Goal: Task Accomplishment & Management: Use online tool/utility

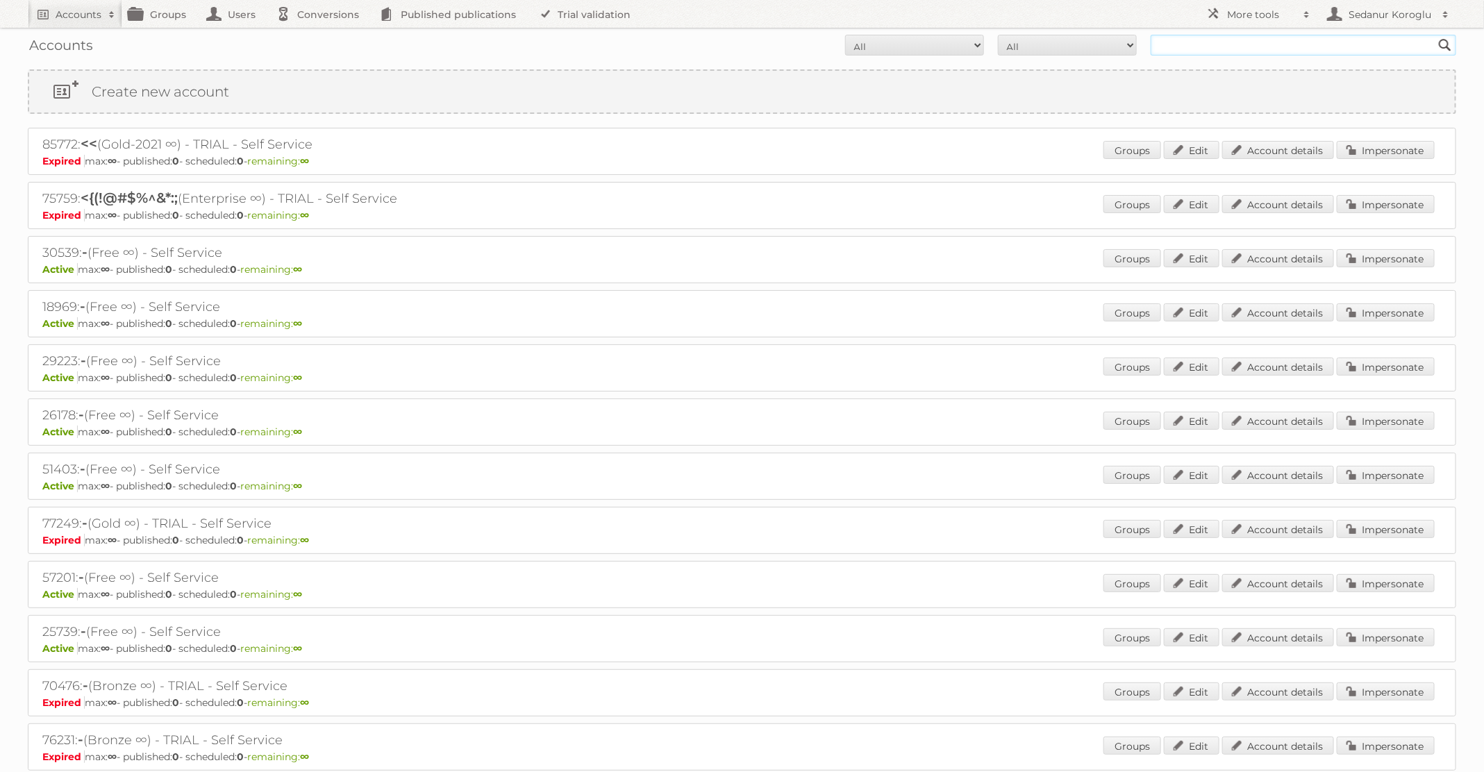
click at [1325, 49] on input "text" at bounding box center [1302, 45] width 305 height 21
type input "HEMA"
click at [1434, 35] on input "Search" at bounding box center [1444, 45] width 21 height 21
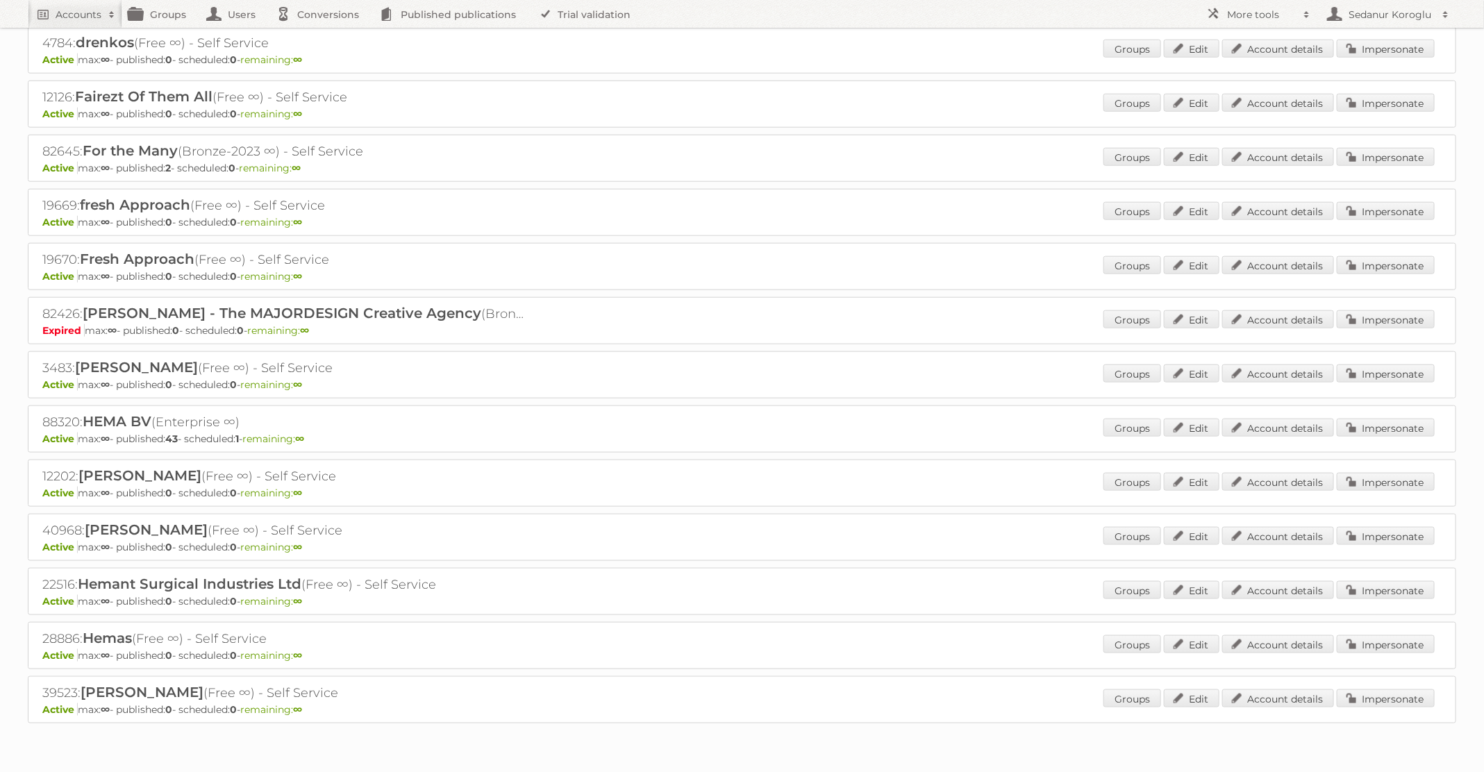
scroll to position [783, 0]
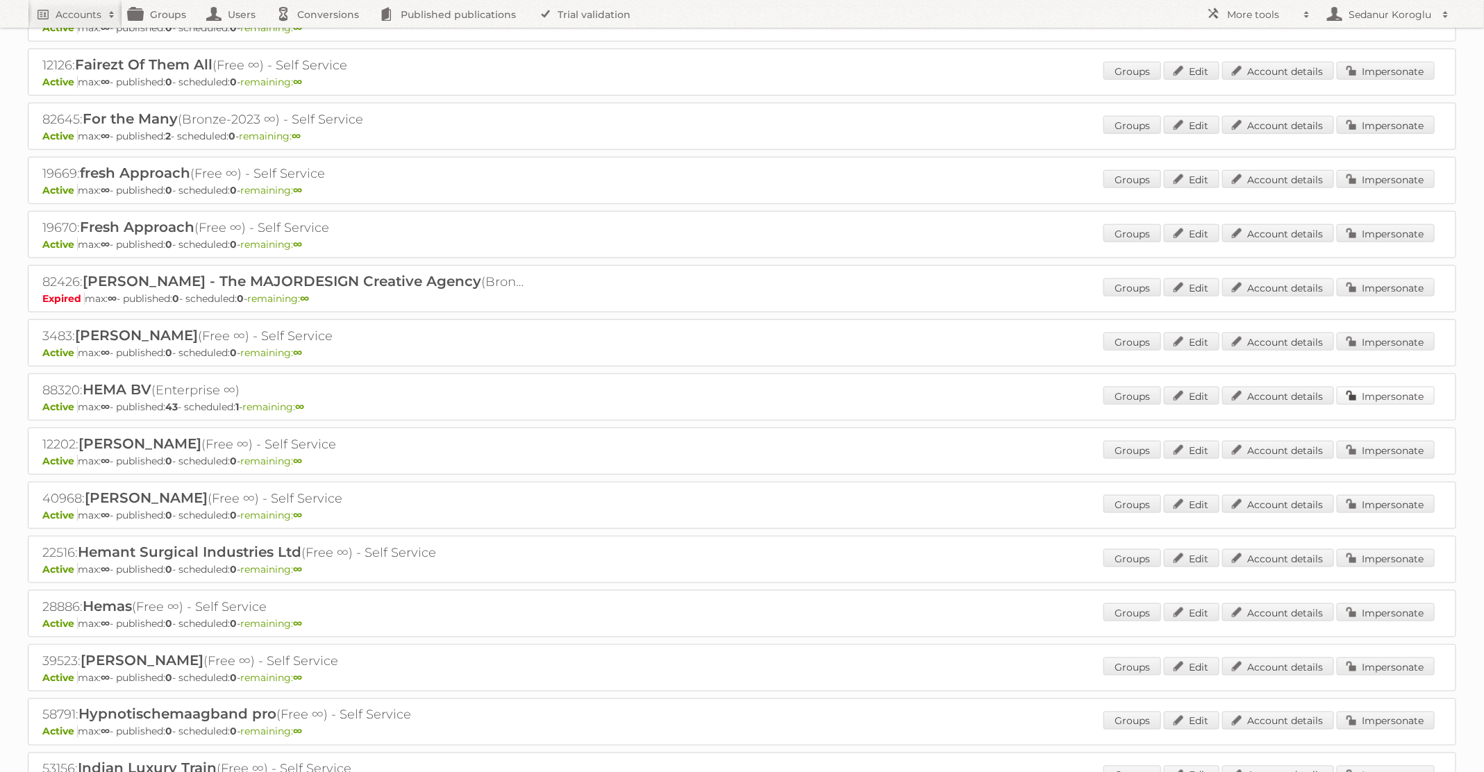
click at [1375, 387] on link "Impersonate" at bounding box center [1386, 396] width 98 height 18
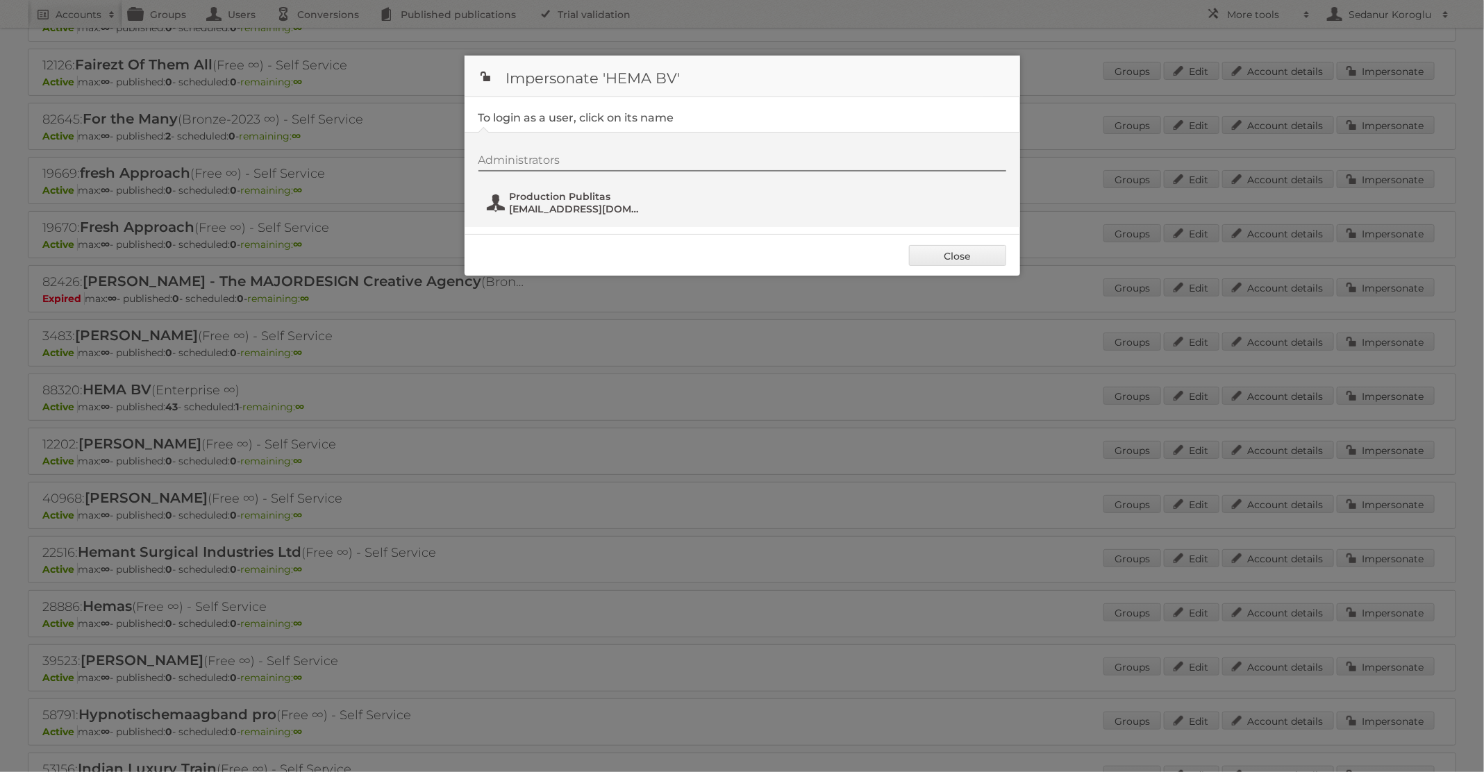
click at [557, 210] on span "fs+hema@publitas.com" at bounding box center [577, 209] width 135 height 12
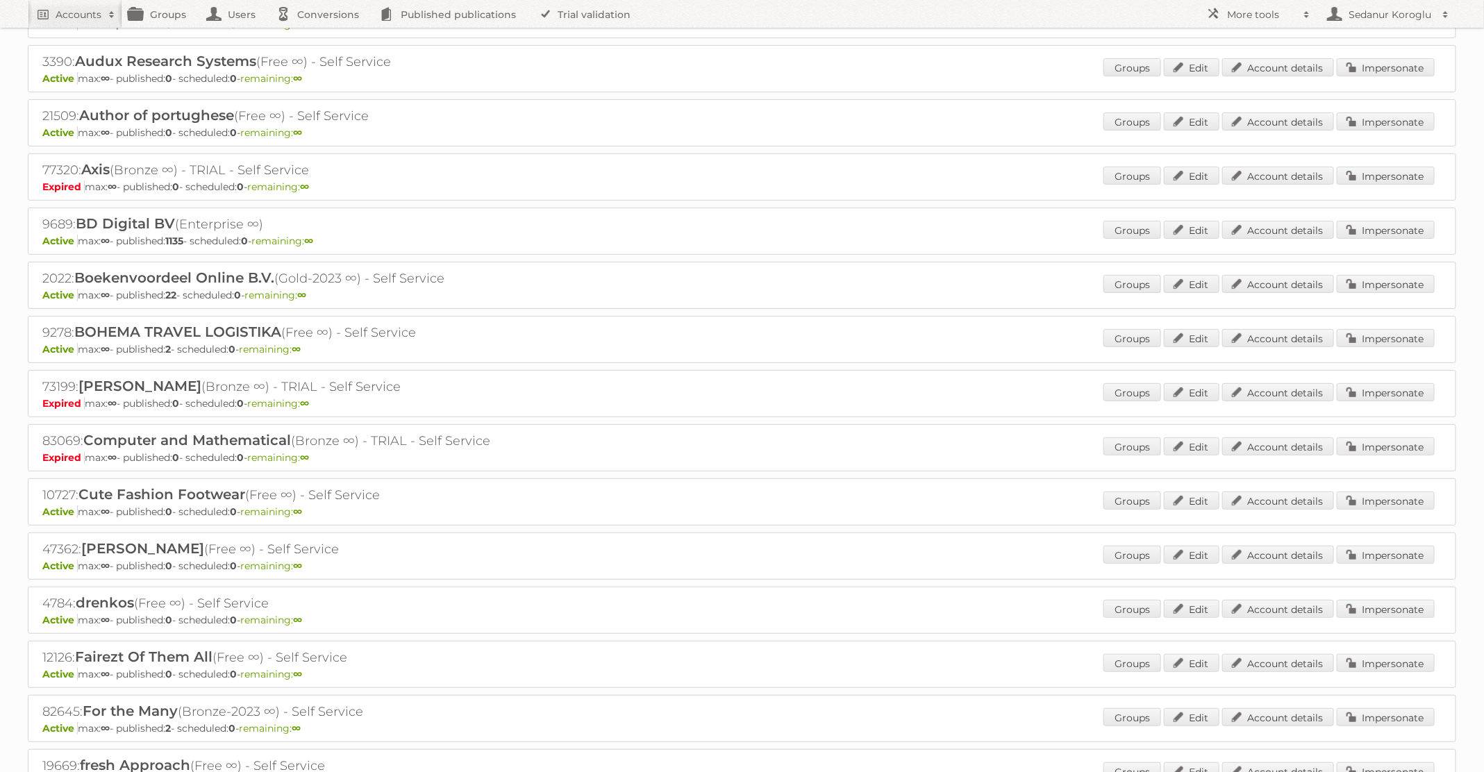
scroll to position [0, 0]
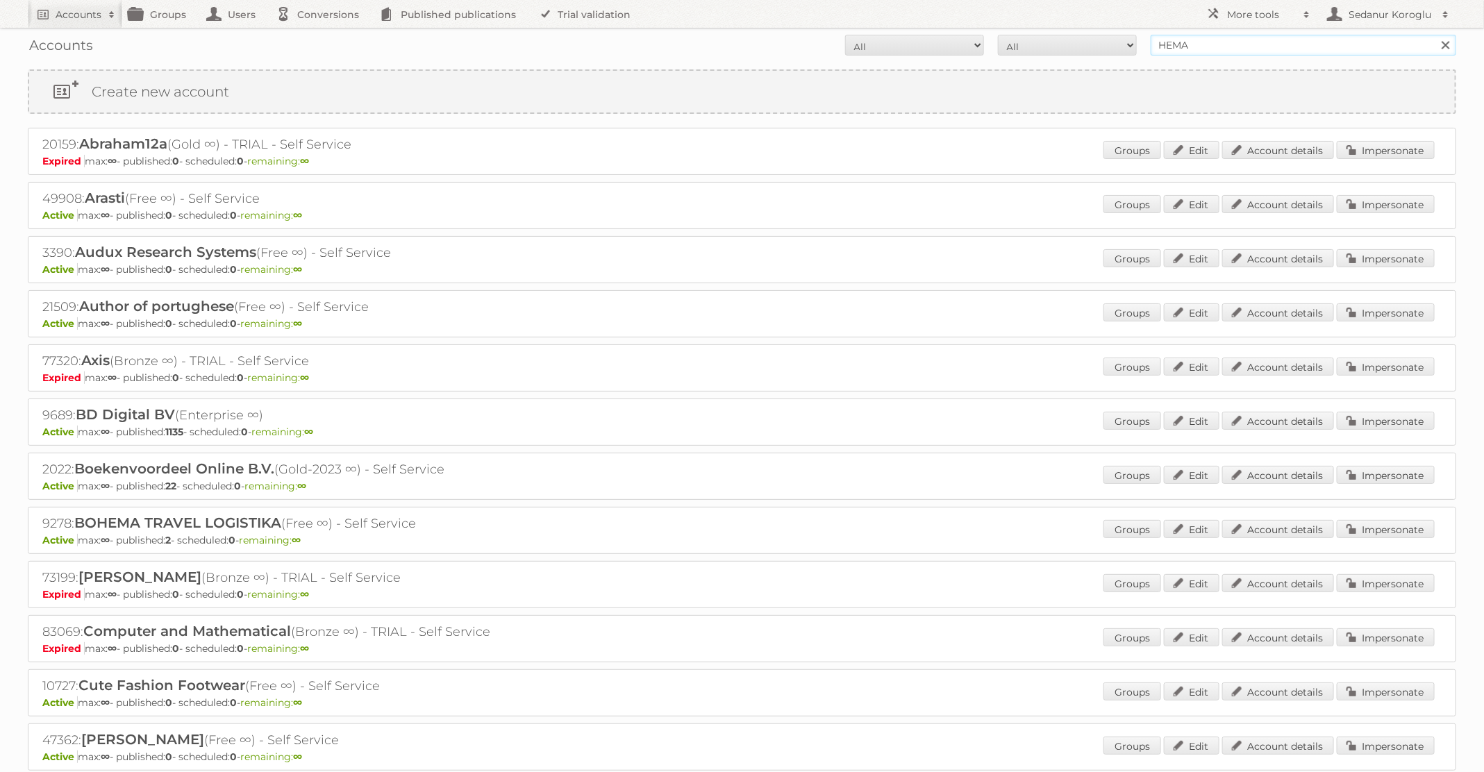
drag, startPoint x: 1234, startPoint y: 37, endPoint x: 1266, endPoint y: 57, distance: 37.8
click at [1268, 58] on div "Accounts All Active Expired Pending All Paid Trials Self service HEMA Search" at bounding box center [742, 45] width 1428 height 35
type input "Albert Heijn BE"
click at [1434, 35] on input "Search" at bounding box center [1444, 45] width 21 height 21
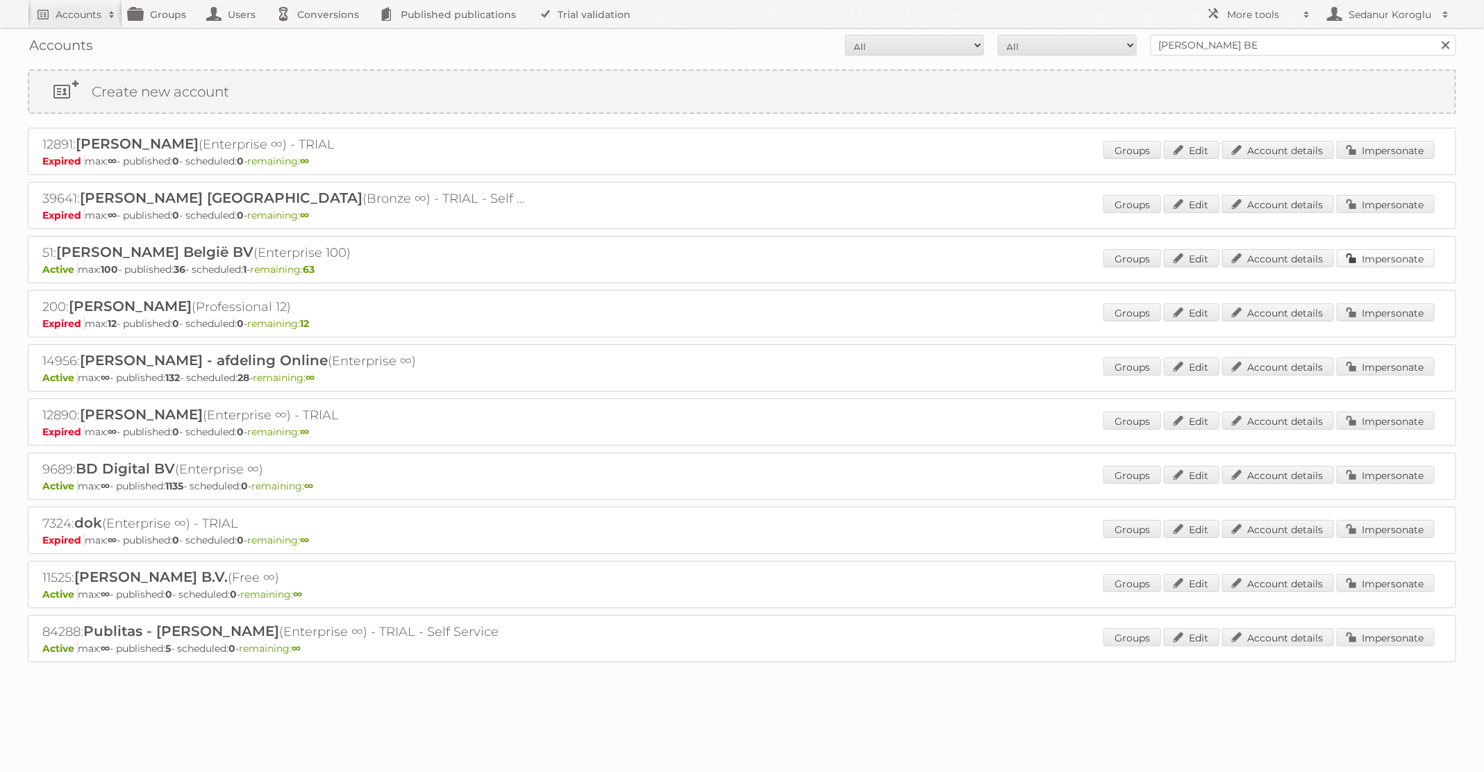
click at [1368, 261] on link "Impersonate" at bounding box center [1386, 258] width 98 height 18
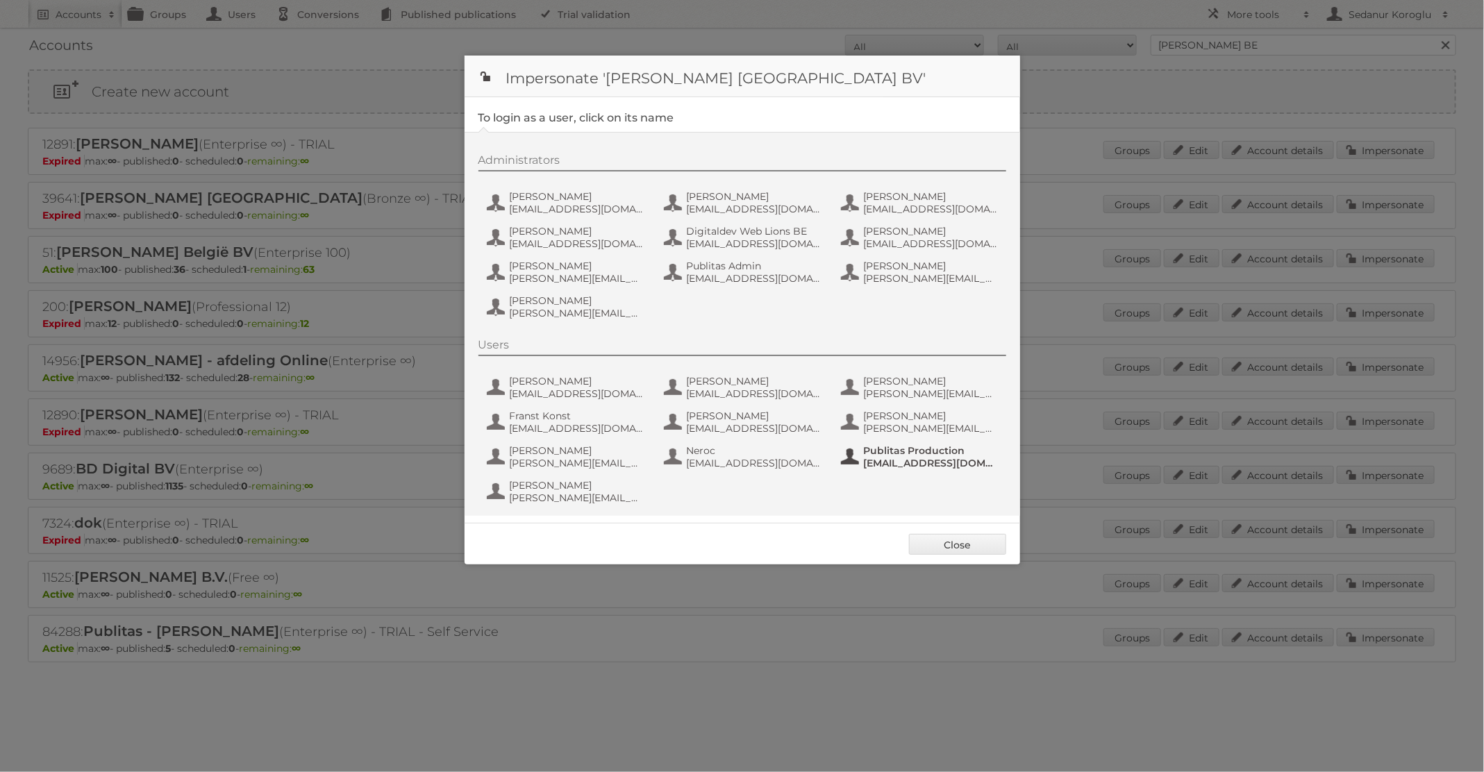
click at [887, 446] on span "Publitas Production" at bounding box center [931, 450] width 135 height 12
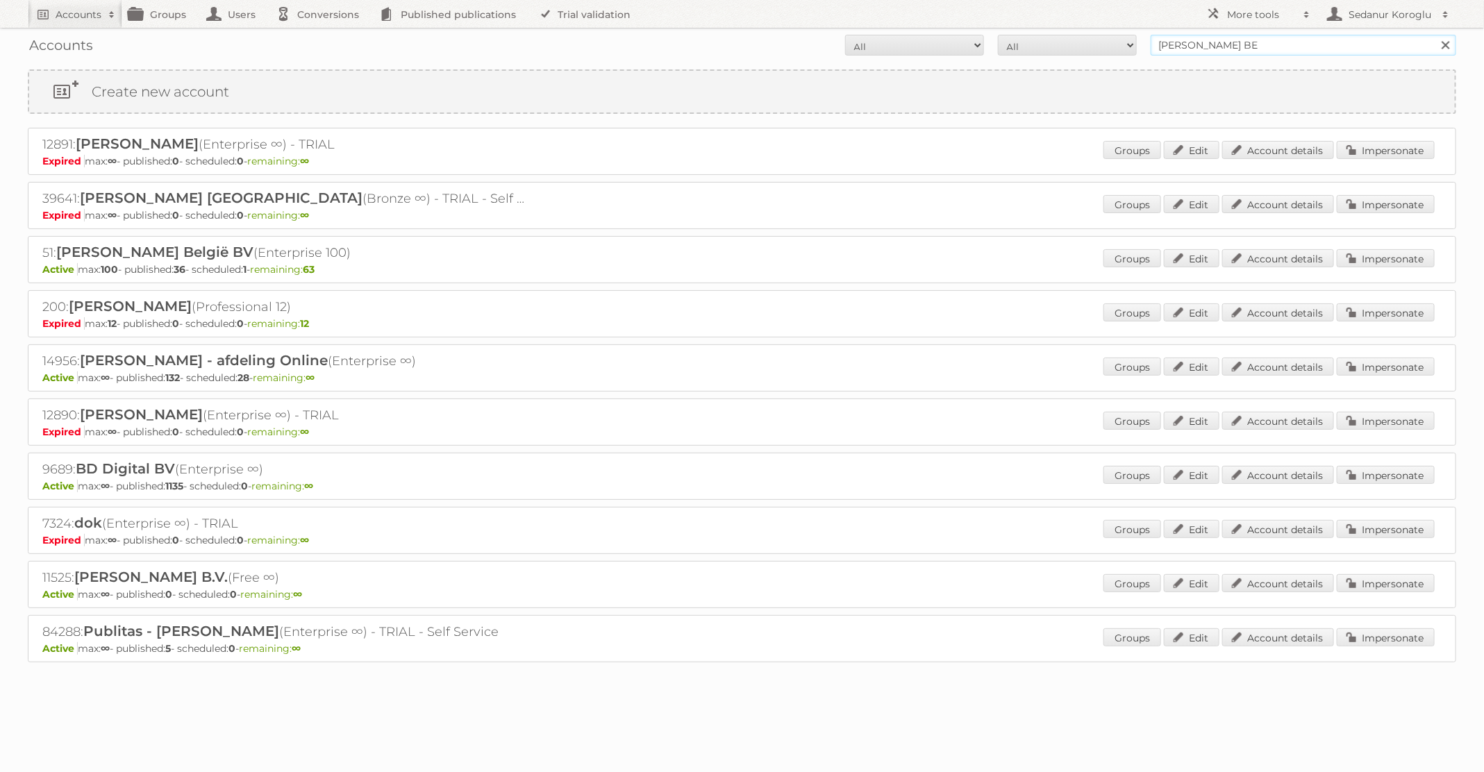
click at [1248, 42] on input "Albert Heijn BE" at bounding box center [1302, 45] width 305 height 21
type input "Albert Heijn NL"
click at [1434, 35] on input "Search" at bounding box center [1444, 45] width 21 height 21
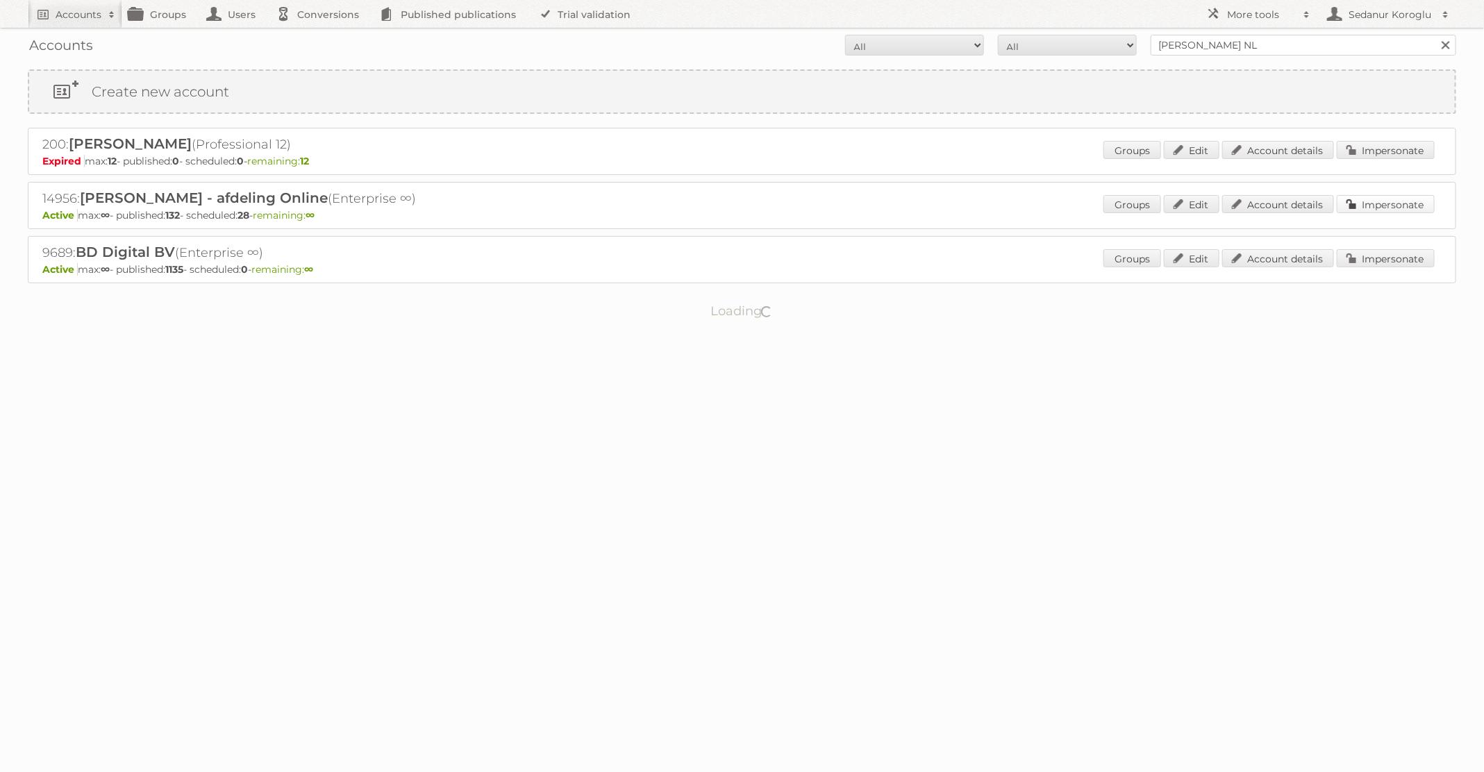
click at [1351, 202] on link "Impersonate" at bounding box center [1386, 204] width 98 height 18
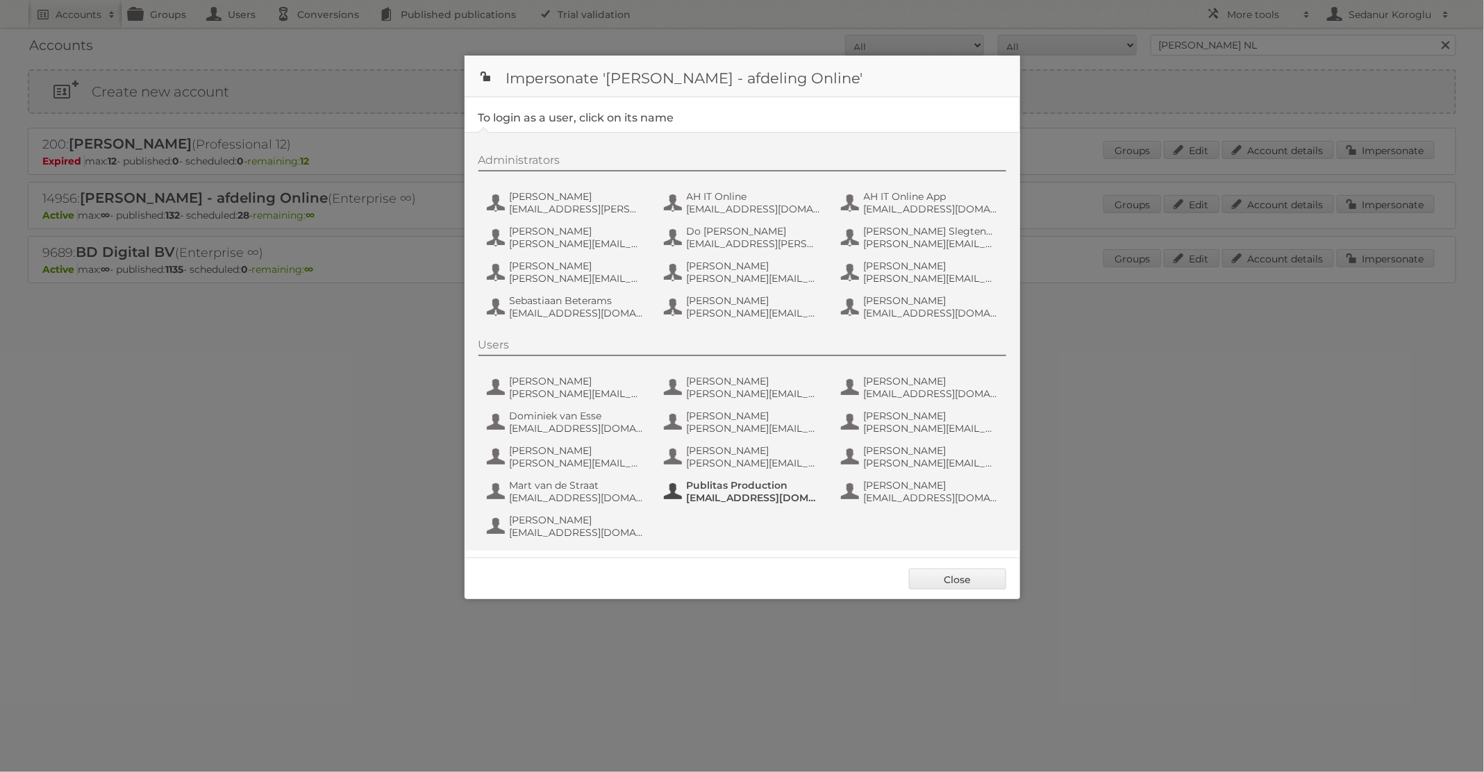
click at [738, 490] on button "Publitas Production fs+ah@publitas.com" at bounding box center [743, 492] width 163 height 28
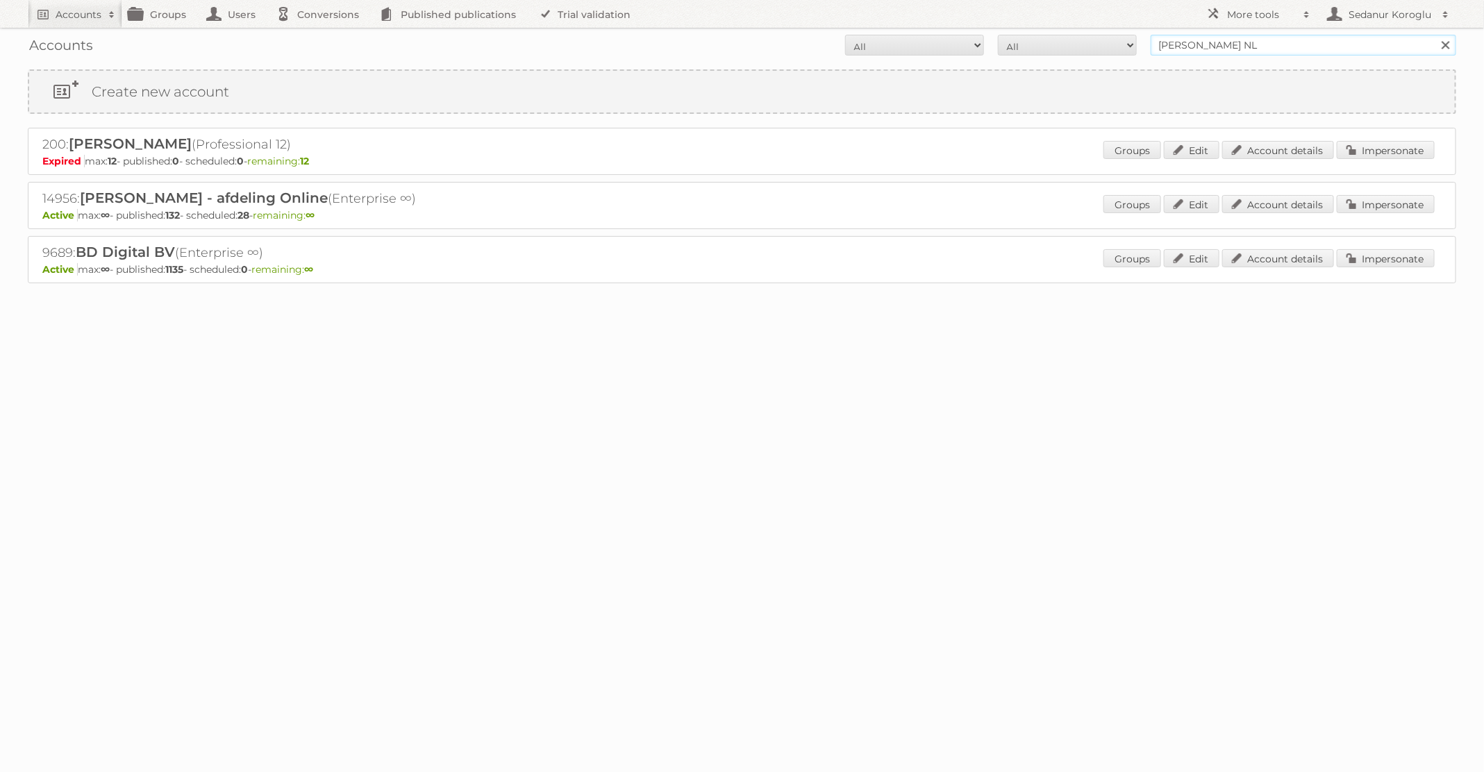
drag, startPoint x: 1241, startPoint y: 45, endPoint x: 1120, endPoint y: 5, distance: 127.3
click at [1109, 36] on form "All Active Expired Pending All Paid Trials Self service Albert Heijn NL Search" at bounding box center [742, 45] width 1428 height 21
type input "Alimerka"
click at [1434, 35] on input "Search" at bounding box center [1444, 45] width 21 height 21
click at [1246, 153] on link "Account details" at bounding box center [1278, 150] width 112 height 18
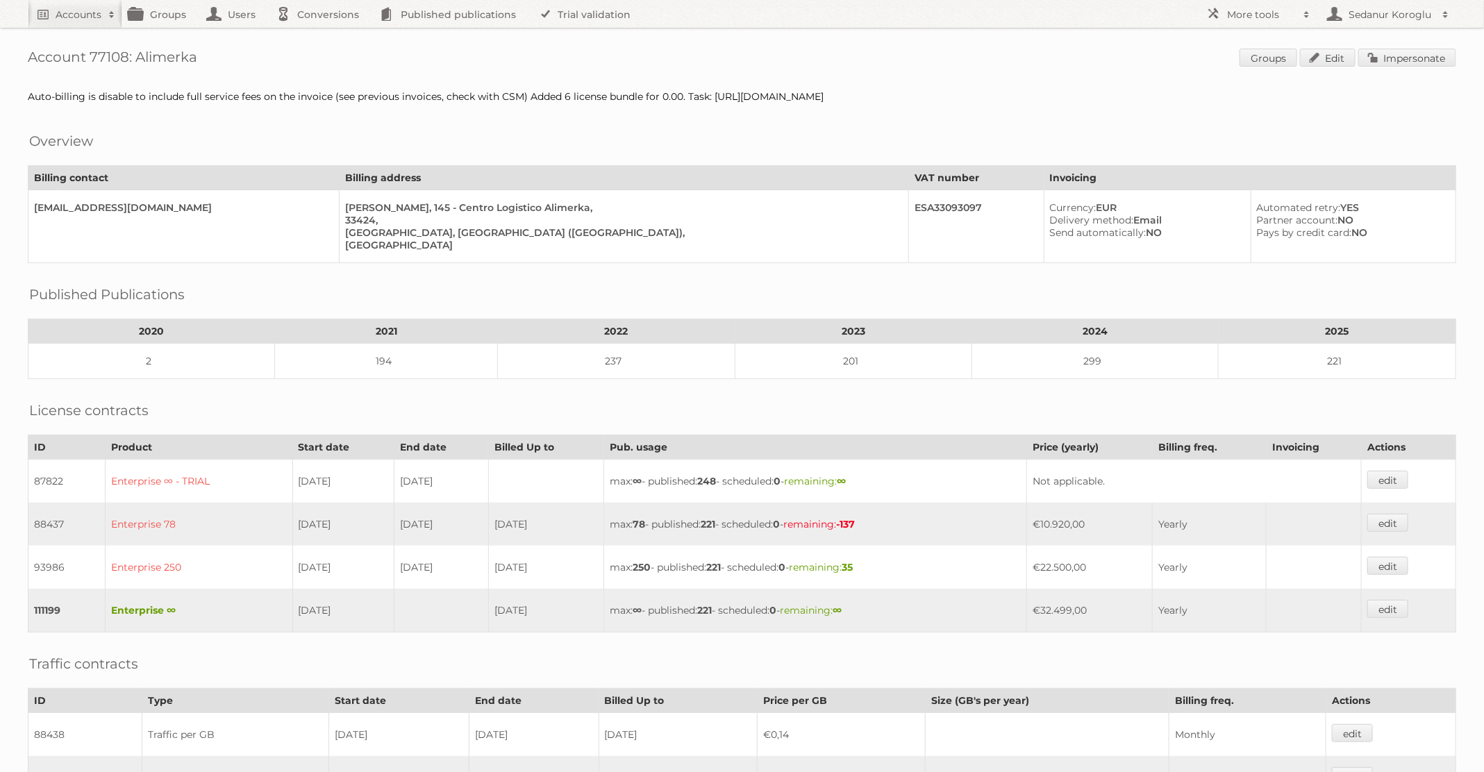
click at [81, 15] on h2 "Accounts" at bounding box center [79, 15] width 46 height 14
click at [67, 76] on link "Advanced Search" at bounding box center [187, 73] width 318 height 21
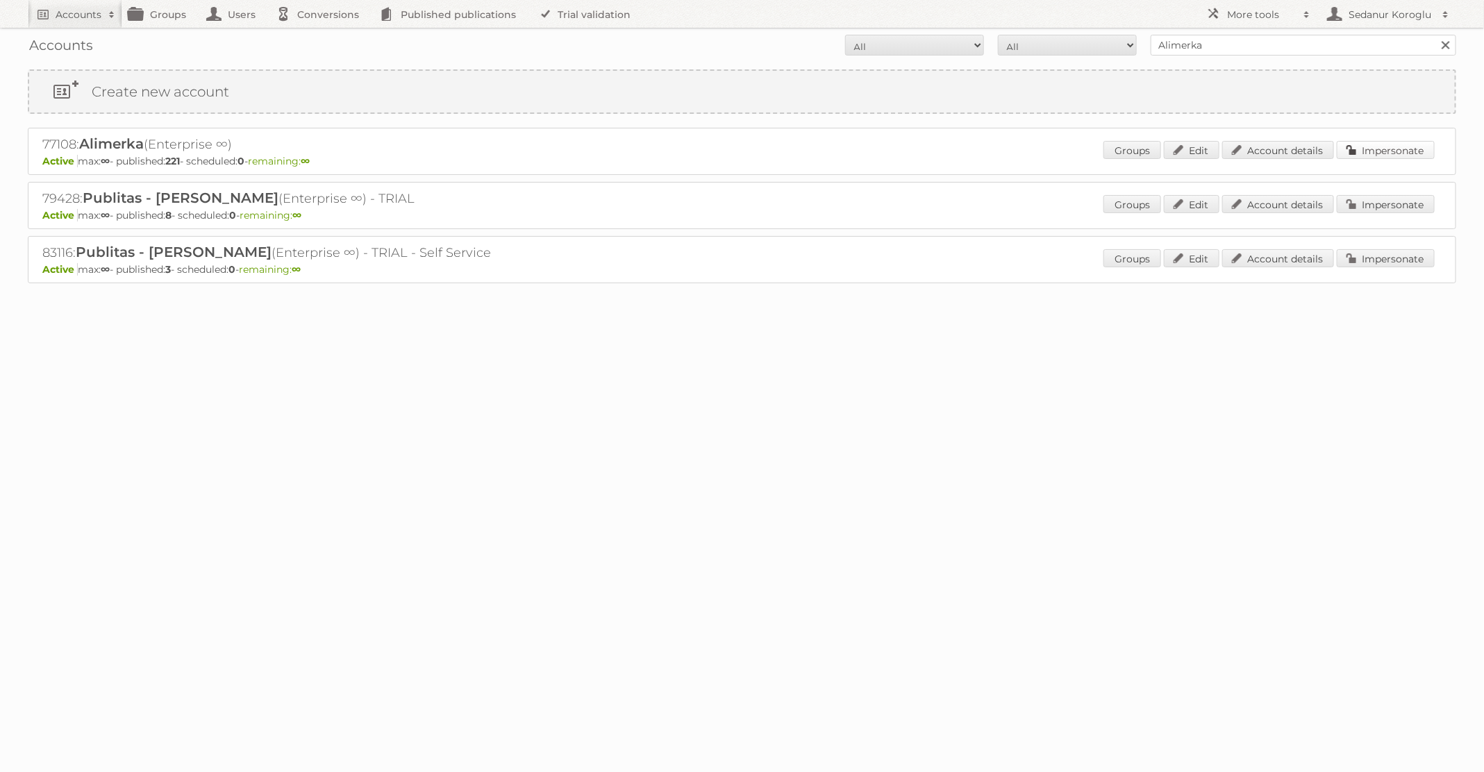
click at [1411, 141] on link "Impersonate" at bounding box center [1386, 150] width 98 height 18
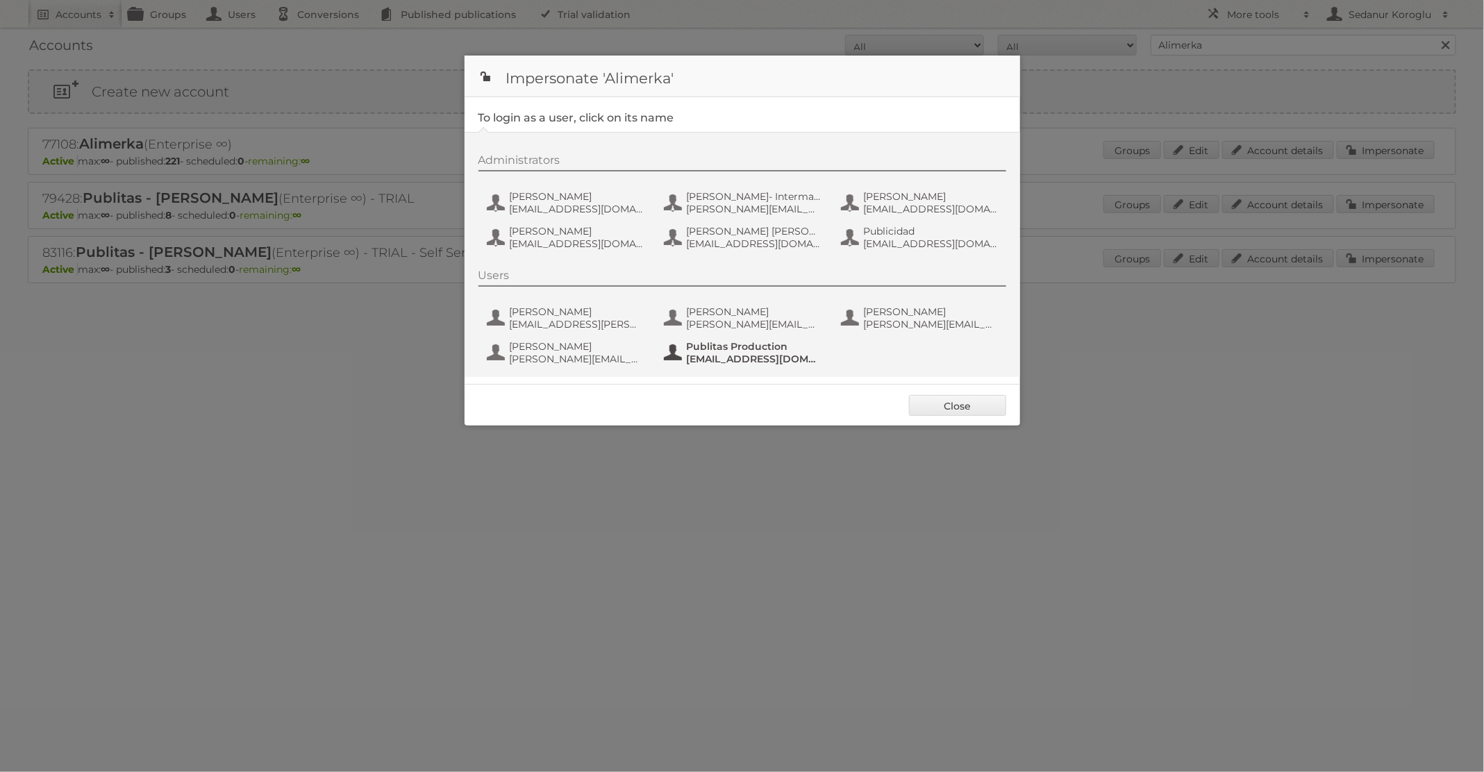
click at [736, 345] on span "Publitas Production" at bounding box center [754, 346] width 135 height 12
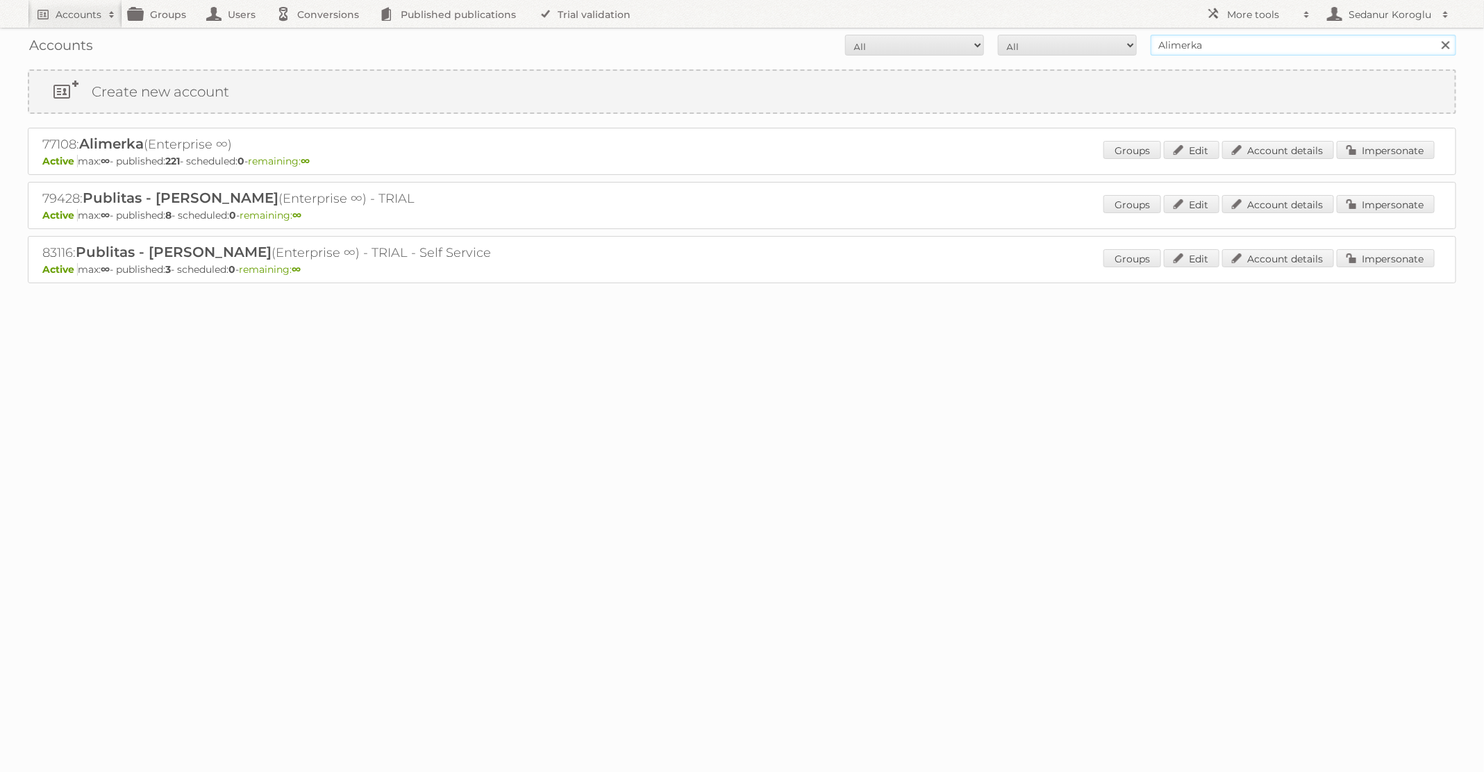
drag, startPoint x: 1219, startPoint y: 46, endPoint x: 1023, endPoint y: 35, distance: 196.8
click at [1025, 42] on form "All Active Expired Pending All Paid Trials Self service Alimerka Search" at bounding box center [742, 45] width 1428 height 21
type input "Plus Retail"
click at [1434, 35] on input "Search" at bounding box center [1444, 45] width 21 height 21
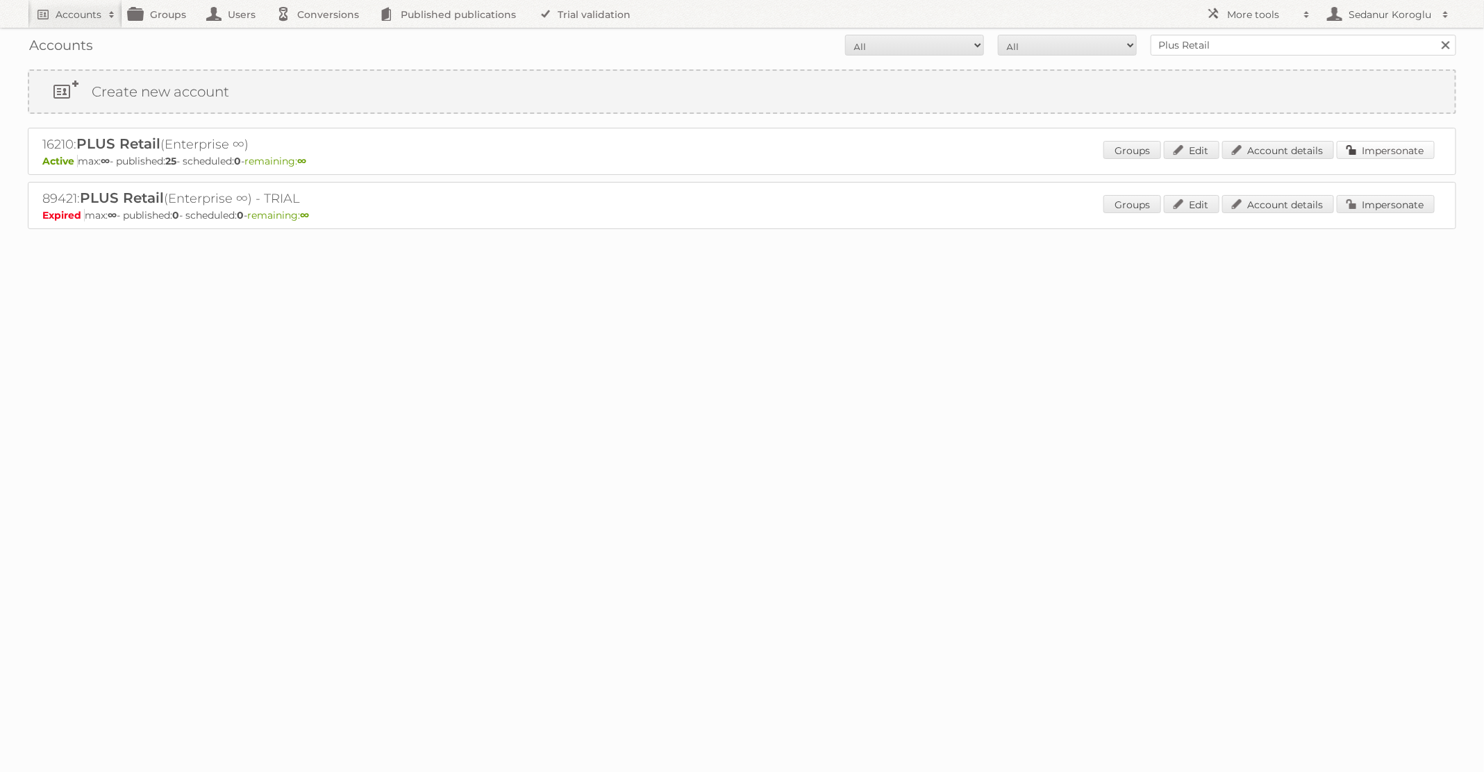
click at [1412, 147] on link "Impersonate" at bounding box center [1386, 150] width 98 height 18
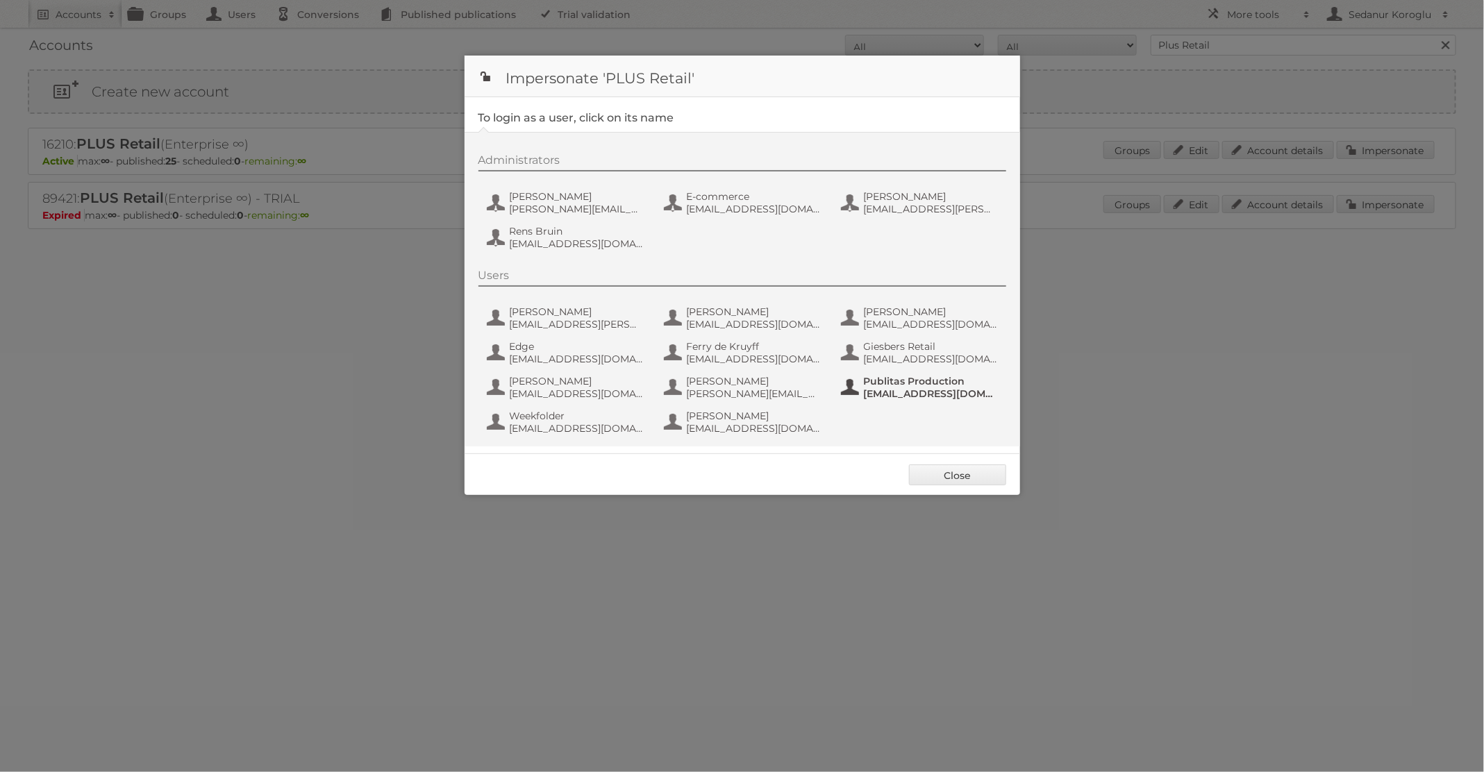
click at [868, 385] on span "Publitas Production" at bounding box center [931, 381] width 135 height 12
